Goal: Contribute content

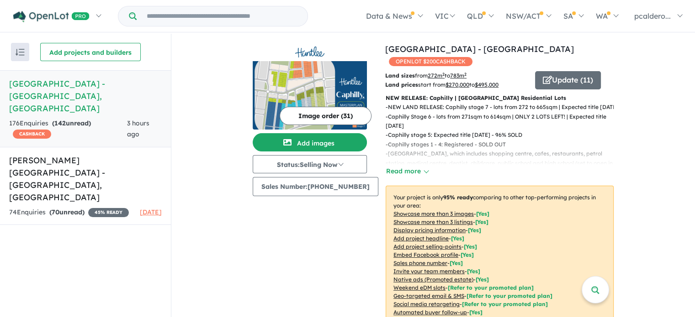
click at [76, 89] on h5 "[GEOGRAPHIC_DATA] - [GEOGRAPHIC_DATA] , [GEOGRAPHIC_DATA]" at bounding box center [85, 96] width 153 height 37
click at [324, 142] on button "Add images" at bounding box center [310, 142] width 114 height 18
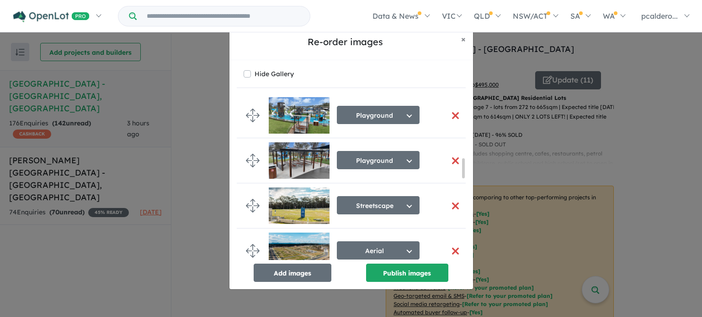
scroll to position [499, 0]
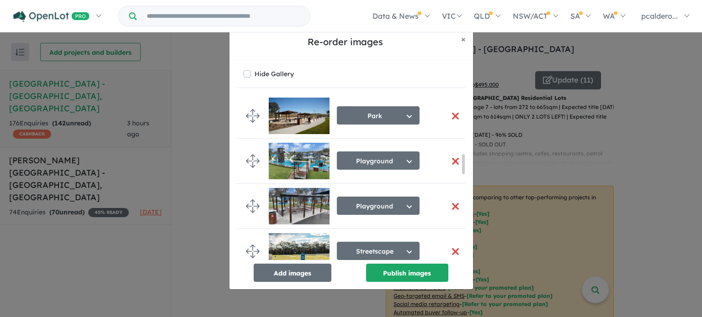
click at [447, 204] on button "button" at bounding box center [455, 207] width 19 height 20
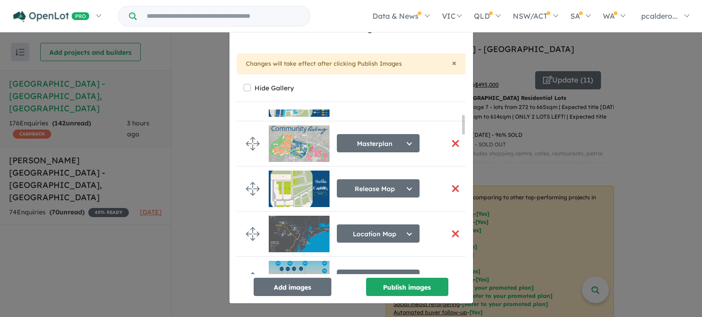
scroll to position [79, 0]
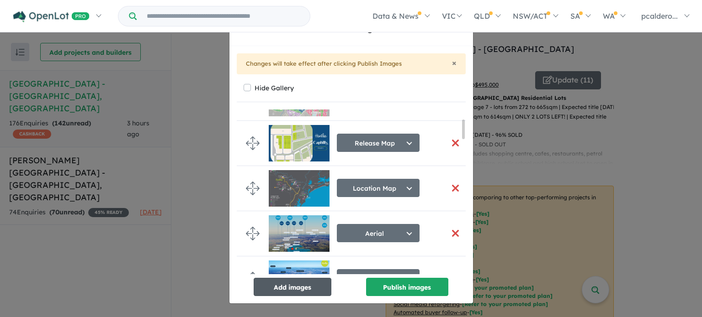
click at [317, 285] on button "Add images" at bounding box center [292, 287] width 78 height 18
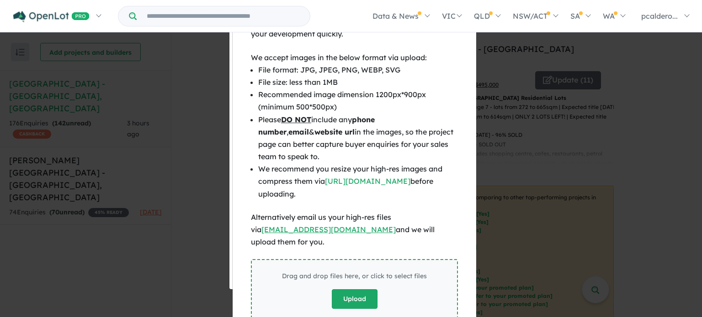
scroll to position [48, 0]
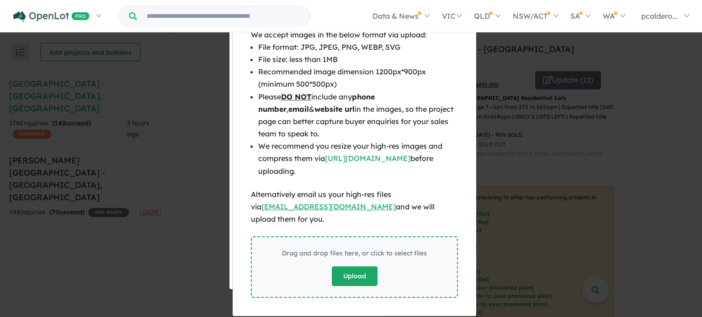
click at [343, 267] on button "Upload" at bounding box center [355, 277] width 46 height 20
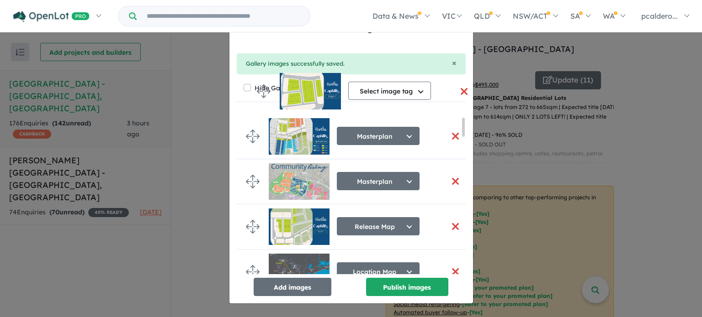
scroll to position [0, 0]
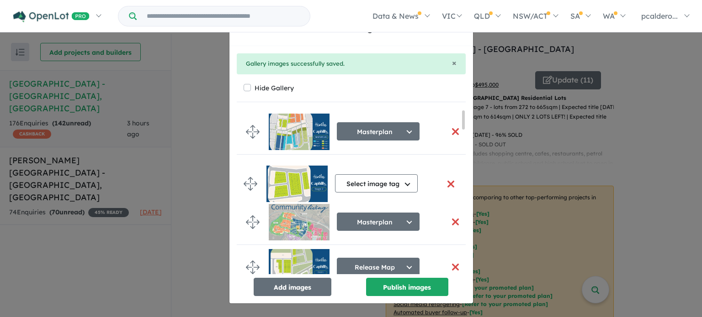
drag, startPoint x: 254, startPoint y: 252, endPoint x: 253, endPoint y: 180, distance: 71.7
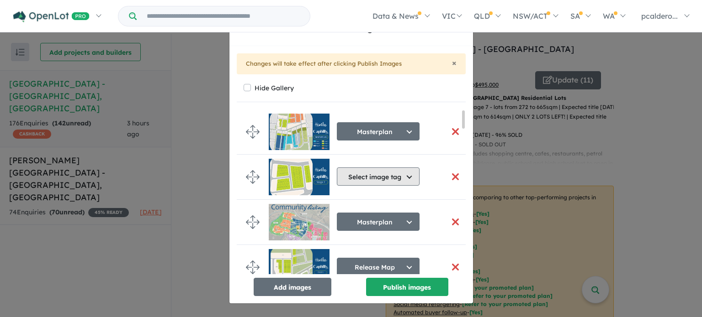
click at [405, 175] on button "Select image tag" at bounding box center [378, 177] width 83 height 18
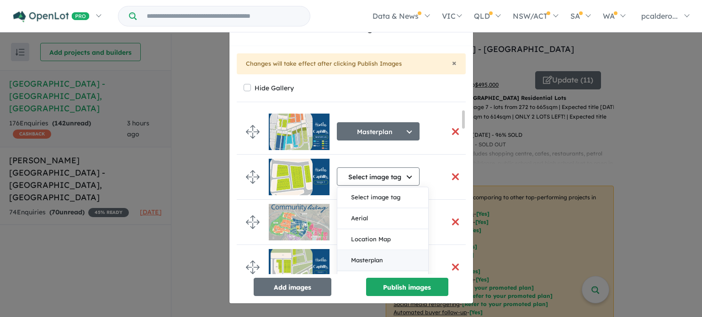
click at [388, 262] on button "Masterplan" at bounding box center [382, 260] width 91 height 21
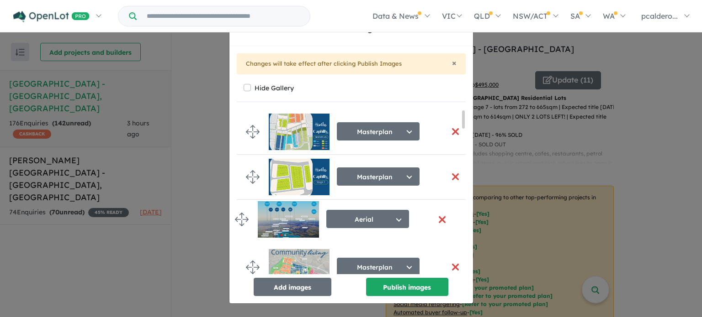
drag, startPoint x: 249, startPoint y: 217, endPoint x: 239, endPoint y: 217, distance: 10.5
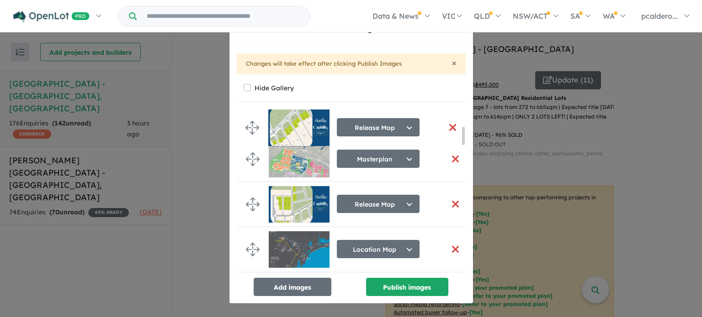
scroll to position [146, 0]
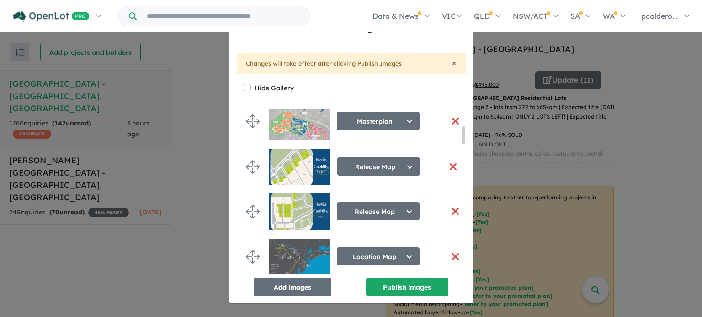
drag, startPoint x: 256, startPoint y: 221, endPoint x: 256, endPoint y: 169, distance: 51.6
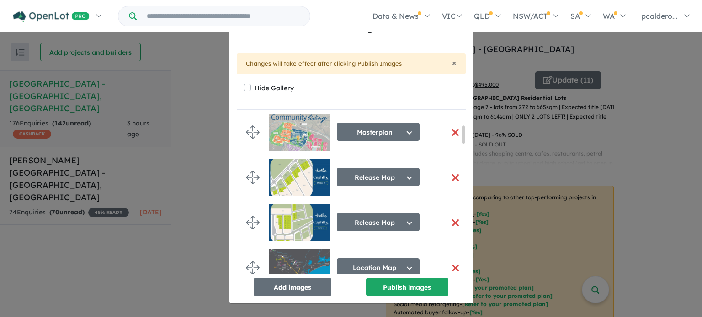
scroll to position [144, 0]
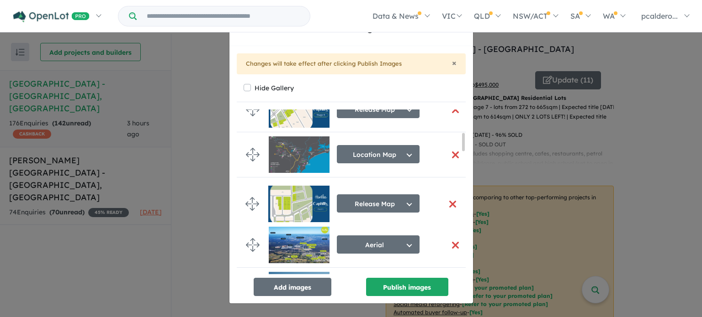
drag, startPoint x: 254, startPoint y: 221, endPoint x: 254, endPoint y: 201, distance: 19.6
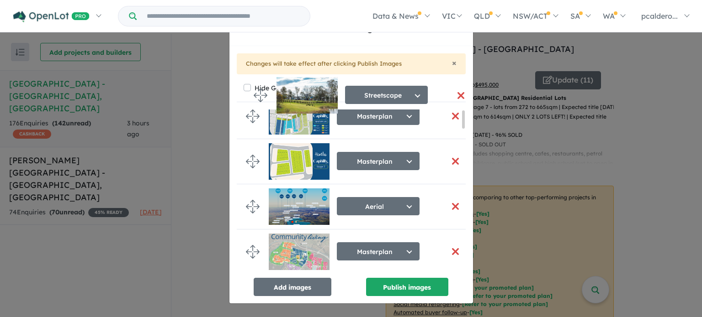
scroll to position [0, 0]
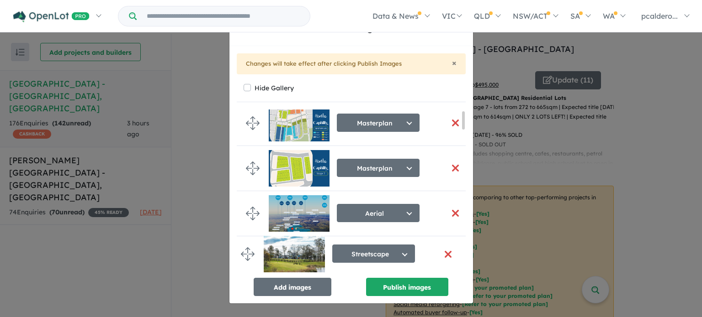
drag, startPoint x: 255, startPoint y: 215, endPoint x: 250, endPoint y: 253, distance: 38.2
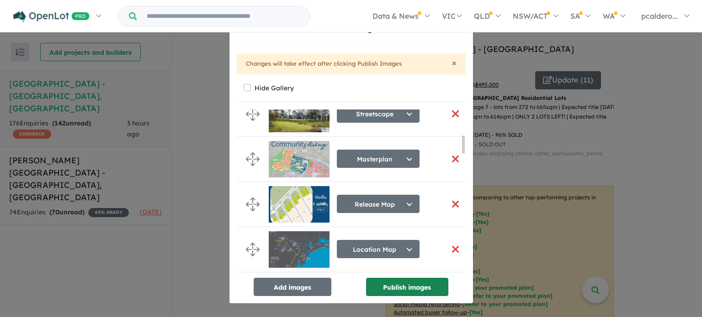
scroll to position [235, 0]
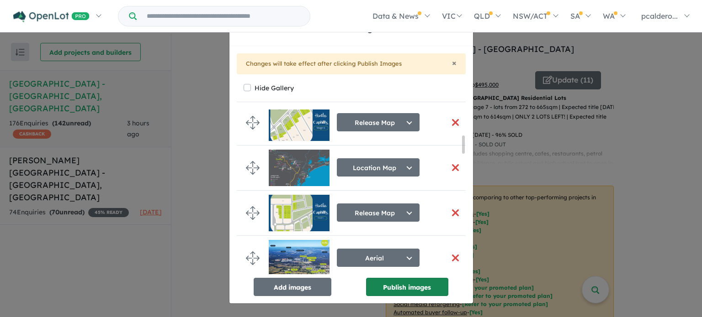
click at [423, 293] on button "Publish images" at bounding box center [407, 287] width 82 height 18
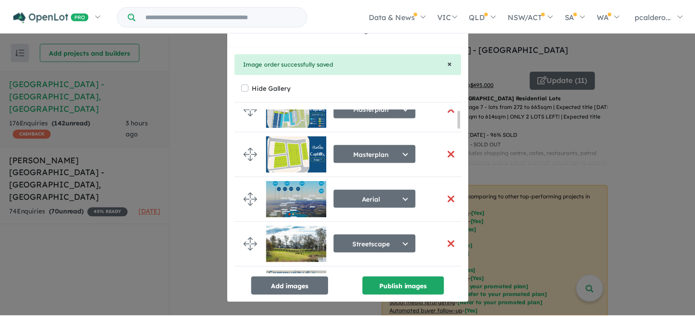
scroll to position [0, 0]
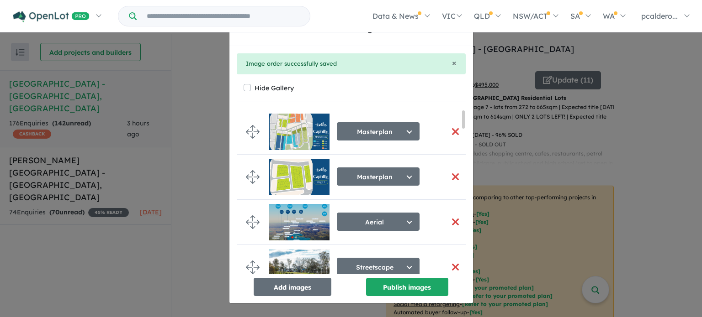
click at [177, 174] on div "Re-order images × Close × Image order successfully saved Hide Gallery Masterpla…" at bounding box center [351, 158] width 702 height 317
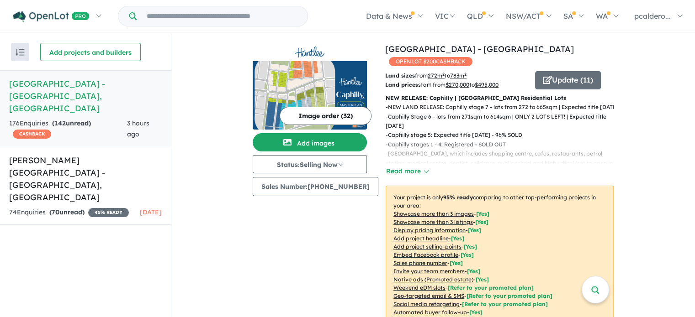
click at [104, 118] on div "176 Enquir ies ( 142 unread) CASHBACK" at bounding box center [68, 129] width 118 height 22
click at [351, 85] on img at bounding box center [310, 95] width 114 height 69
click at [543, 76] on icon "button" at bounding box center [547, 80] width 9 height 8
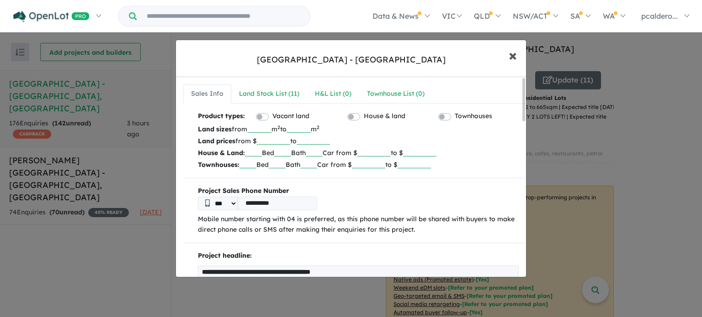
click at [512, 58] on span "×" at bounding box center [512, 55] width 8 height 20
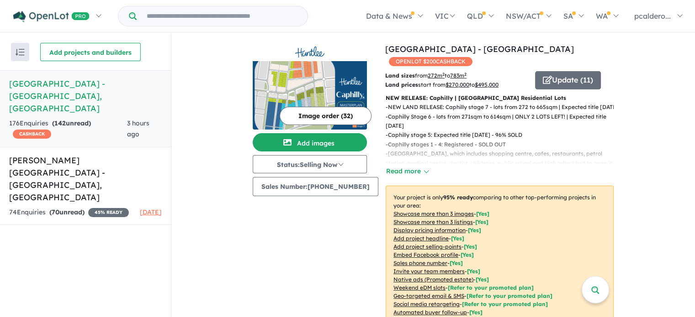
click at [324, 120] on button "Image order ( 32 )" at bounding box center [326, 116] width 92 height 18
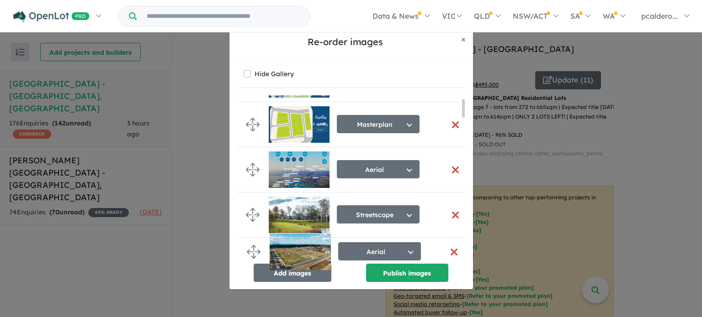
scroll to position [40, 0]
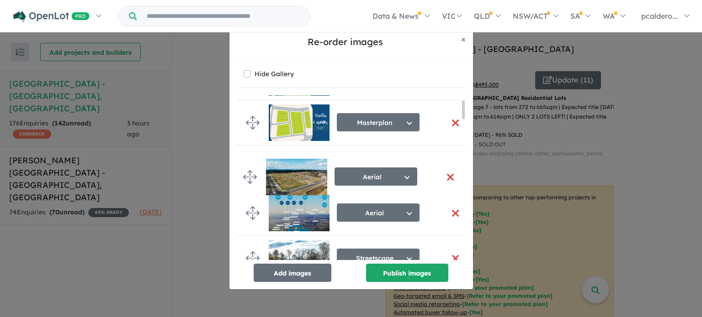
drag, startPoint x: 252, startPoint y: 155, endPoint x: 250, endPoint y: 177, distance: 22.5
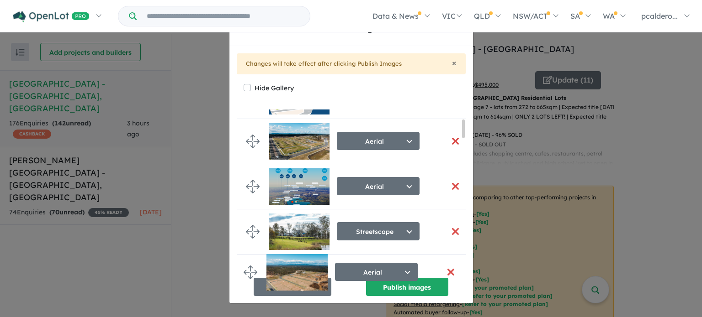
scroll to position [86, 0]
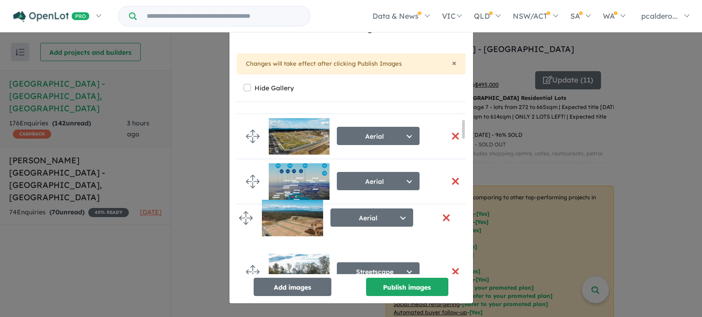
drag, startPoint x: 251, startPoint y: 128, endPoint x: 244, endPoint y: 219, distance: 91.1
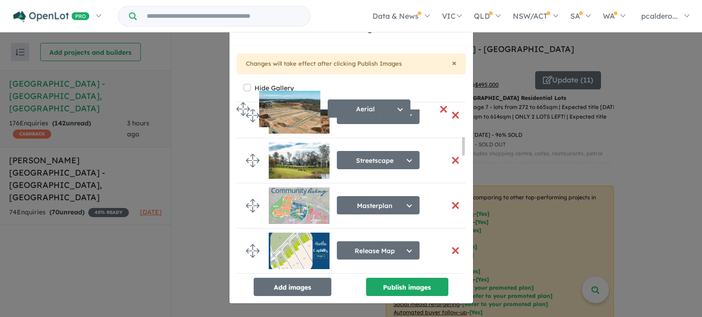
scroll to position [190, 0]
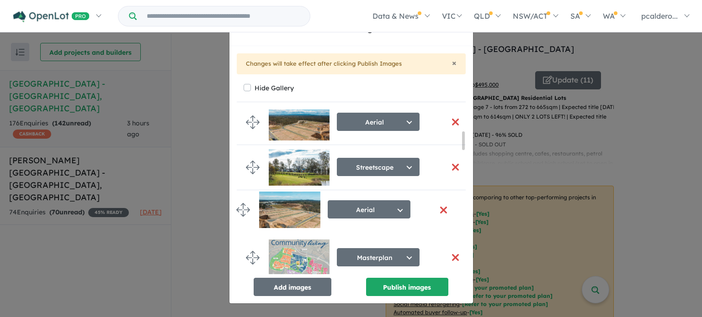
drag, startPoint x: 256, startPoint y: 203, endPoint x: 243, endPoint y: 208, distance: 13.7
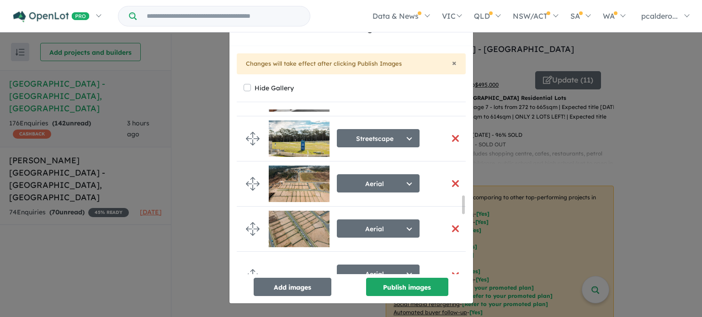
scroll to position [876, 0]
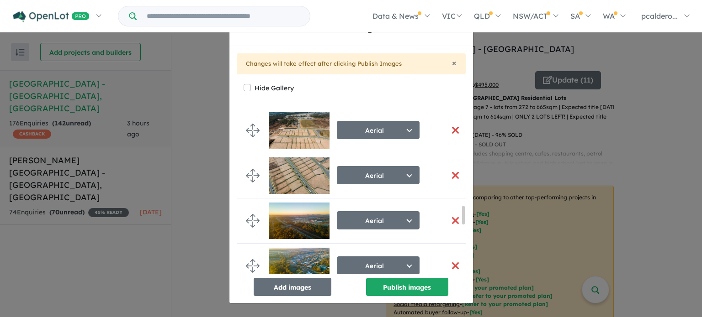
click at [251, 140] on li "Aerial Select image tag Aerial Location Map Masterplan Lifestyle Amenities Park…" at bounding box center [355, 130] width 236 height 45
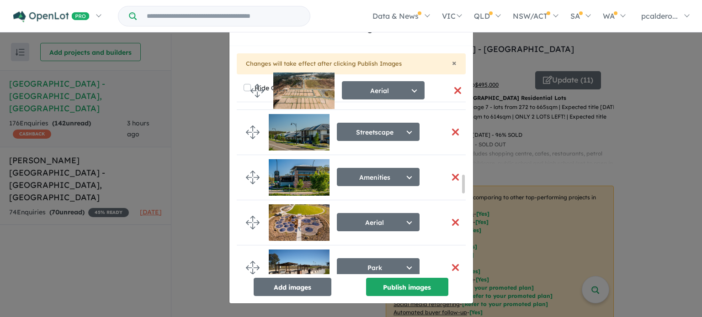
scroll to position [454, 0]
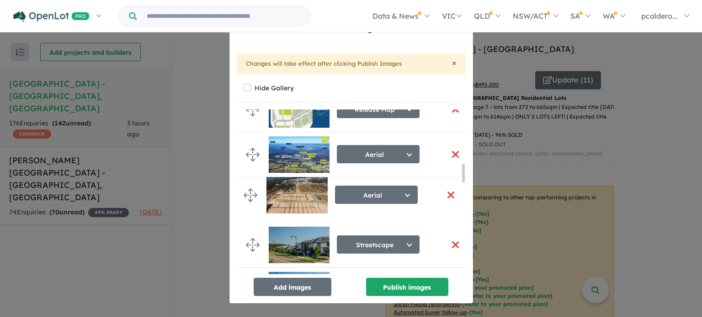
drag, startPoint x: 248, startPoint y: 128, endPoint x: 247, endPoint y: 196, distance: 68.5
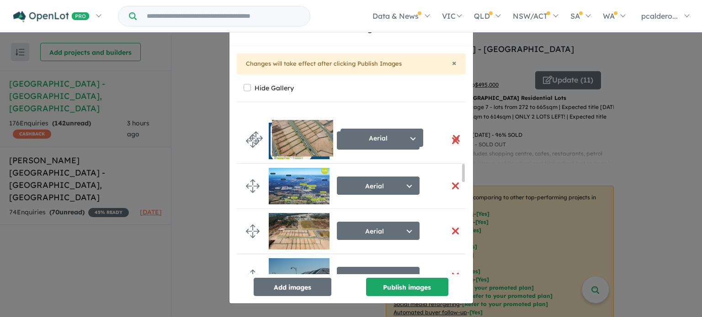
scroll to position [496, 0]
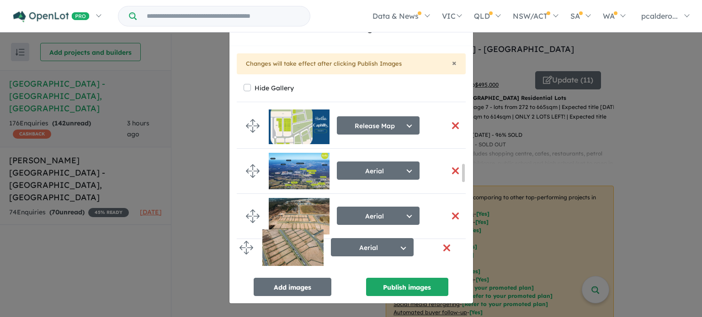
drag, startPoint x: 248, startPoint y: 214, endPoint x: 243, endPoint y: 244, distance: 31.1
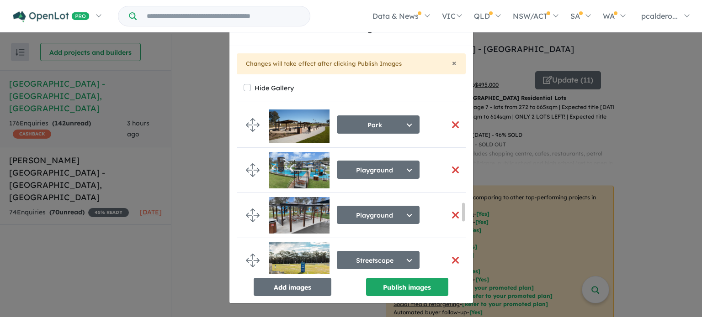
scroll to position [855, 0]
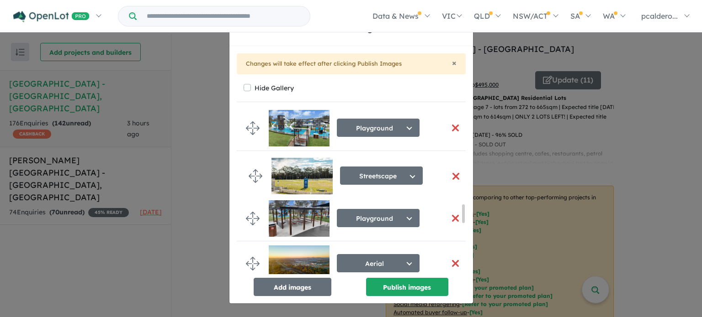
drag, startPoint x: 250, startPoint y: 214, endPoint x: 253, endPoint y: 174, distance: 39.9
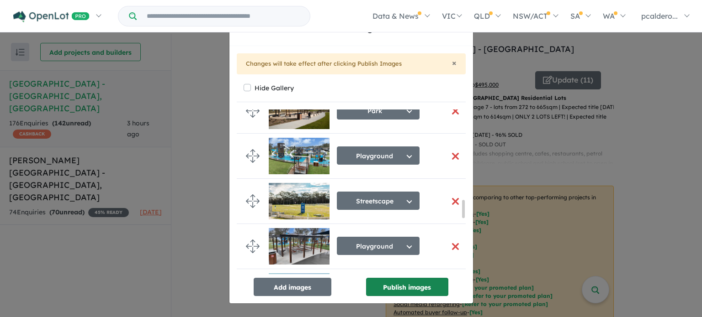
click at [409, 282] on button "Publish images" at bounding box center [407, 287] width 82 height 18
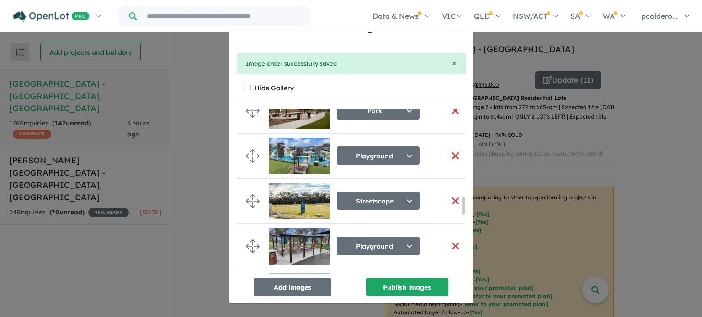
scroll to position [755, 0]
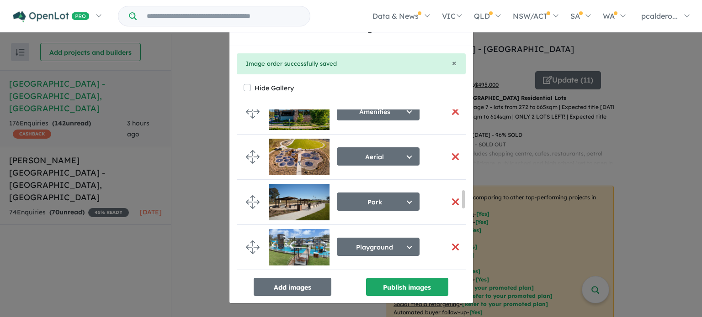
click at [190, 126] on div "Re-order images × Close × Image order successfully saved Hide Gallery Masterpla…" at bounding box center [351, 158] width 702 height 317
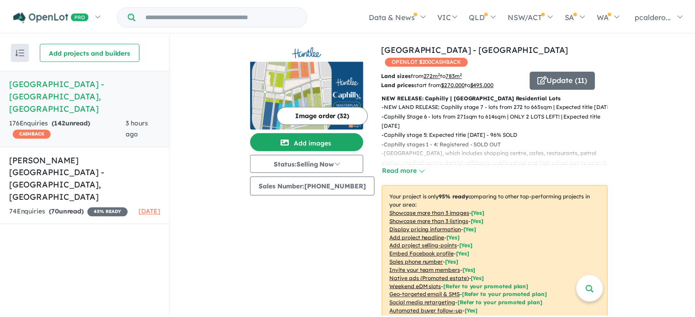
scroll to position [753, 0]
